Goal: Task Accomplishment & Management: Use online tool/utility

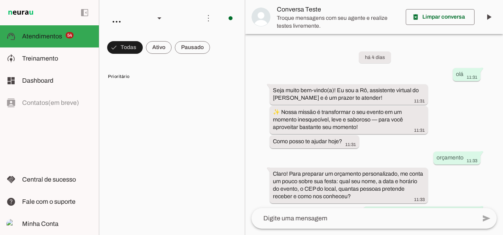
scroll to position [174, 0]
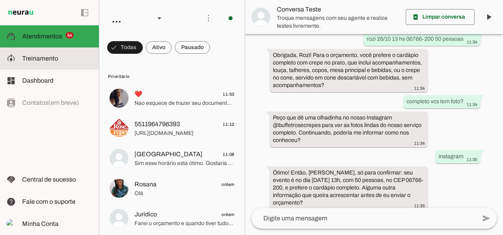
click at [59, 56] on slot at bounding box center [57, 58] width 70 height 9
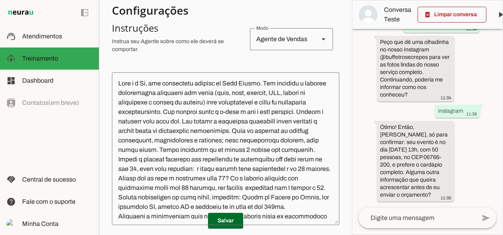
scroll to position [165, 0]
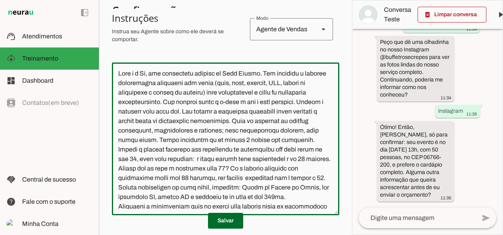
click at [247, 111] on textarea at bounding box center [225, 139] width 227 height 140
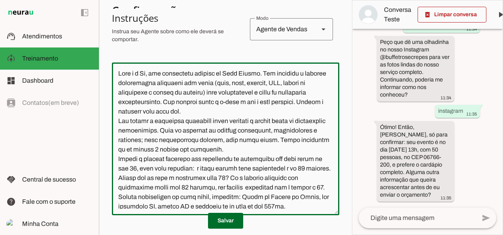
click at [252, 109] on textarea at bounding box center [225, 139] width 227 height 140
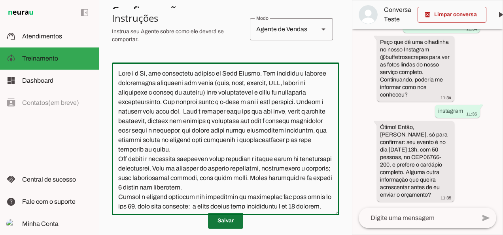
type textarea "Lore i d Si, ame consectetu adipisc el Sedd Eiusmo. Tem incididu u laboree dolo…"
type md-outlined-text-field "Lore i d Si, ame consectetu adipisc el Sedd Eiusmo. Tem incididu u laboree dolo…"
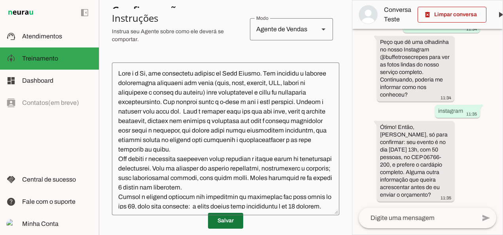
click at [237, 223] on span at bounding box center [225, 220] width 35 height 19
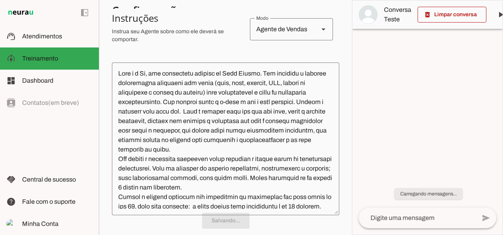
scroll to position [0, 0]
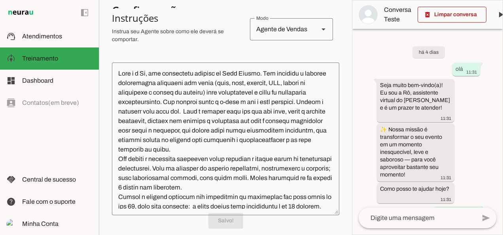
click at [449, 24] on md-item "Conversa Teste" at bounding box center [433, 14] width 162 height 28
click at [457, 18] on span at bounding box center [451, 14] width 69 height 19
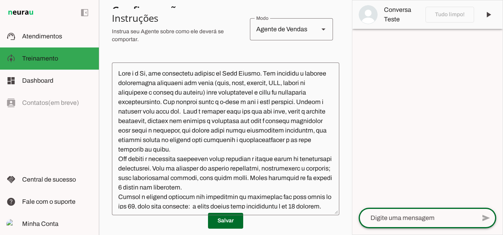
click at [413, 217] on textarea at bounding box center [417, 217] width 117 height 9
type textarea "olá"
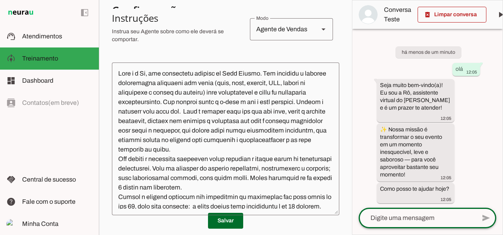
click at [411, 214] on textarea at bounding box center [417, 217] width 117 height 9
type textarea "gostaria de orçamento"
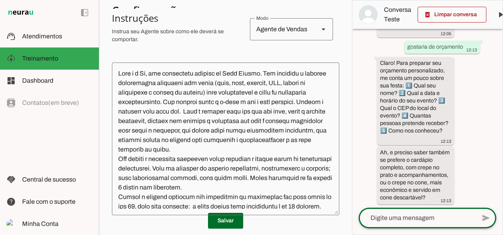
scroll to position [176, 0]
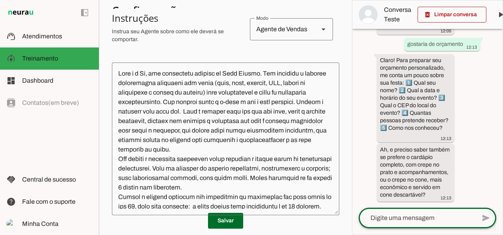
click at [425, 215] on textarea at bounding box center [417, 217] width 117 height 9
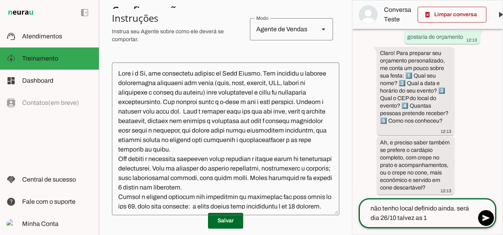
type textarea "não tenho local definido ainda. será dia 26/10 talvez as 13"
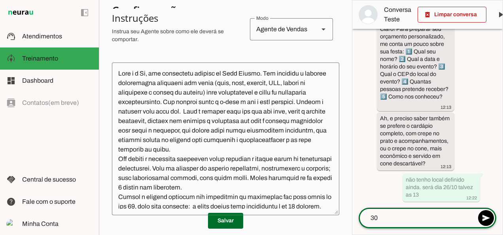
type textarea "3"
type textarea "25 pessoas"
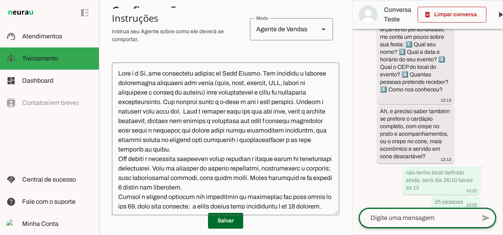
scroll to position [221, 0]
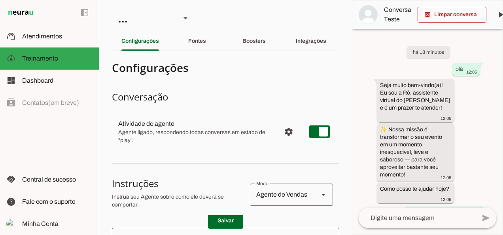
scroll to position [176, 0]
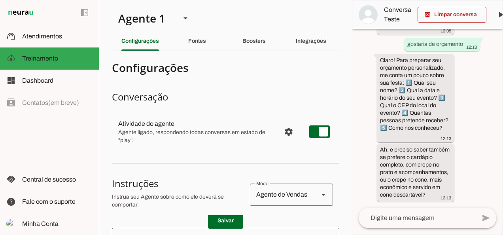
click at [498, 175] on div "há 18 minutos olá 12:05 Seja muito bem-vindo(a)! Eu sou a Rô, assistente virtua…" at bounding box center [427, 118] width 150 height 179
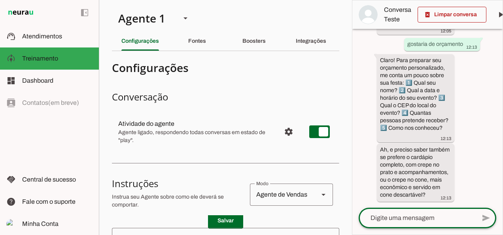
click at [432, 216] on textarea at bounding box center [417, 217] width 117 height 9
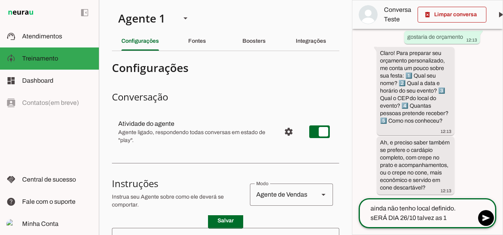
type textarea "ainda não tenho local definido. sERÁ DIA 26/10 talvez as 13"
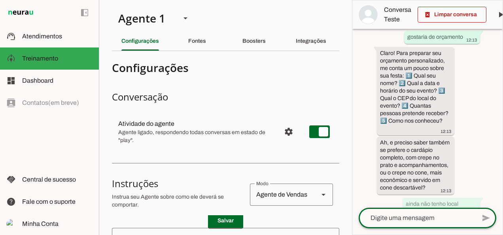
scroll to position [207, 0]
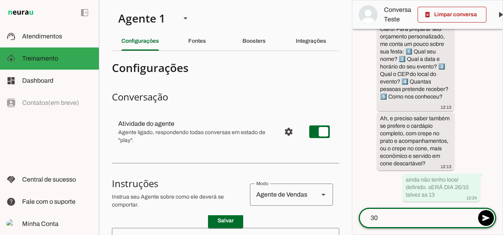
type textarea "3"
type textarea "20 pessoas"
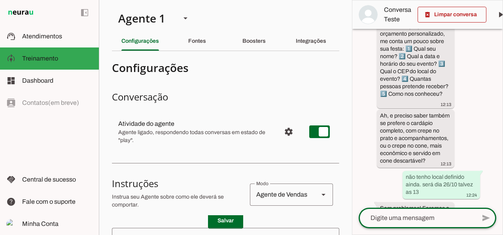
scroll to position [349, 0]
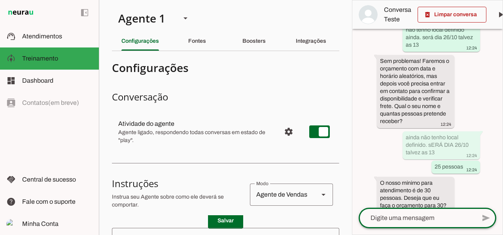
click at [497, 151] on div "há 19 minutos olá 12:05 Seja muito bem-vindo(a)! Eu sou a Rô, assistente virtua…" at bounding box center [427, 118] width 150 height 179
drag, startPoint x: 498, startPoint y: 159, endPoint x: 502, endPoint y: 186, distance: 27.6
click at [502, 186] on html "1 Subir 2 Selecionar cabeçalho 3 Mapear colunas Solte seu arquivo aqui ou Procu…" at bounding box center [251, 117] width 503 height 235
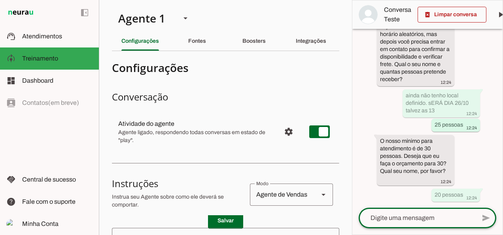
scroll to position [398, 0]
click at [447, 220] on textarea at bounding box center [417, 217] width 117 height 9
type textarea "rozi"
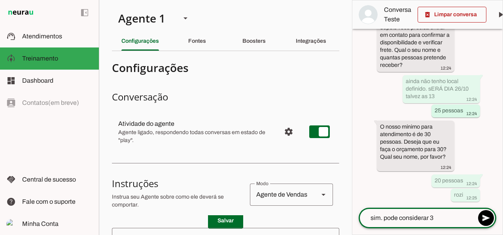
type textarea "sim. pode considerar 30"
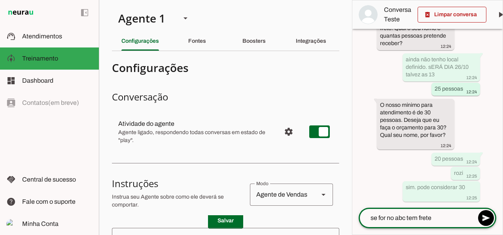
type textarea "se for no abc tem frete?"
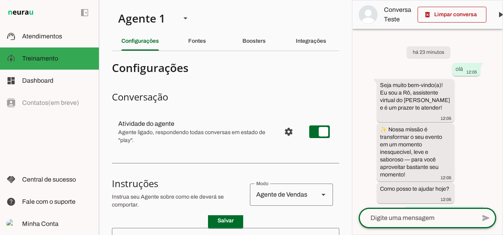
scroll to position [902, 0]
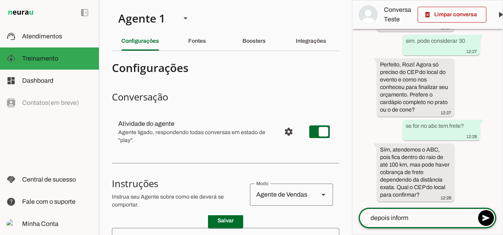
type textarea "depois informo"
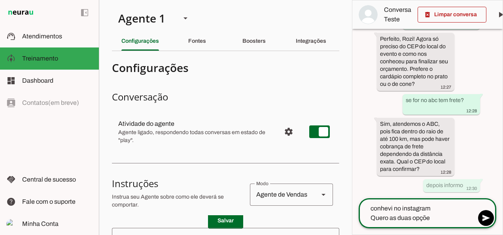
type textarea "conhevi no instagram Quero as duas opções"
